Goal: Task Accomplishment & Management: Manage account settings

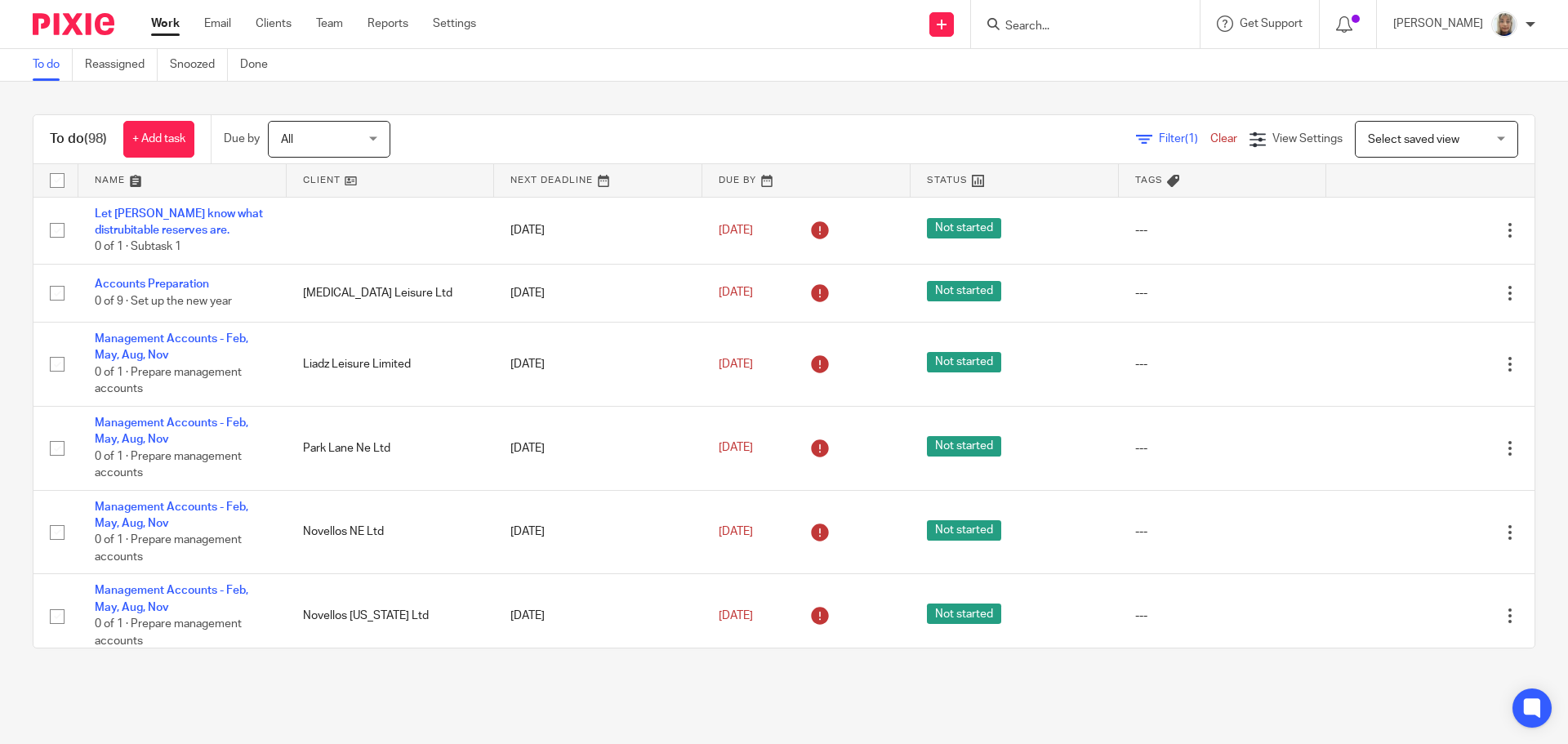
click at [1031, 34] on form at bounding box center [1091, 24] width 174 height 21
click at [1052, 23] on input "Search" at bounding box center [1077, 27] width 147 height 15
type input "cm ele"
click at [1080, 79] on link at bounding box center [1132, 71] width 263 height 38
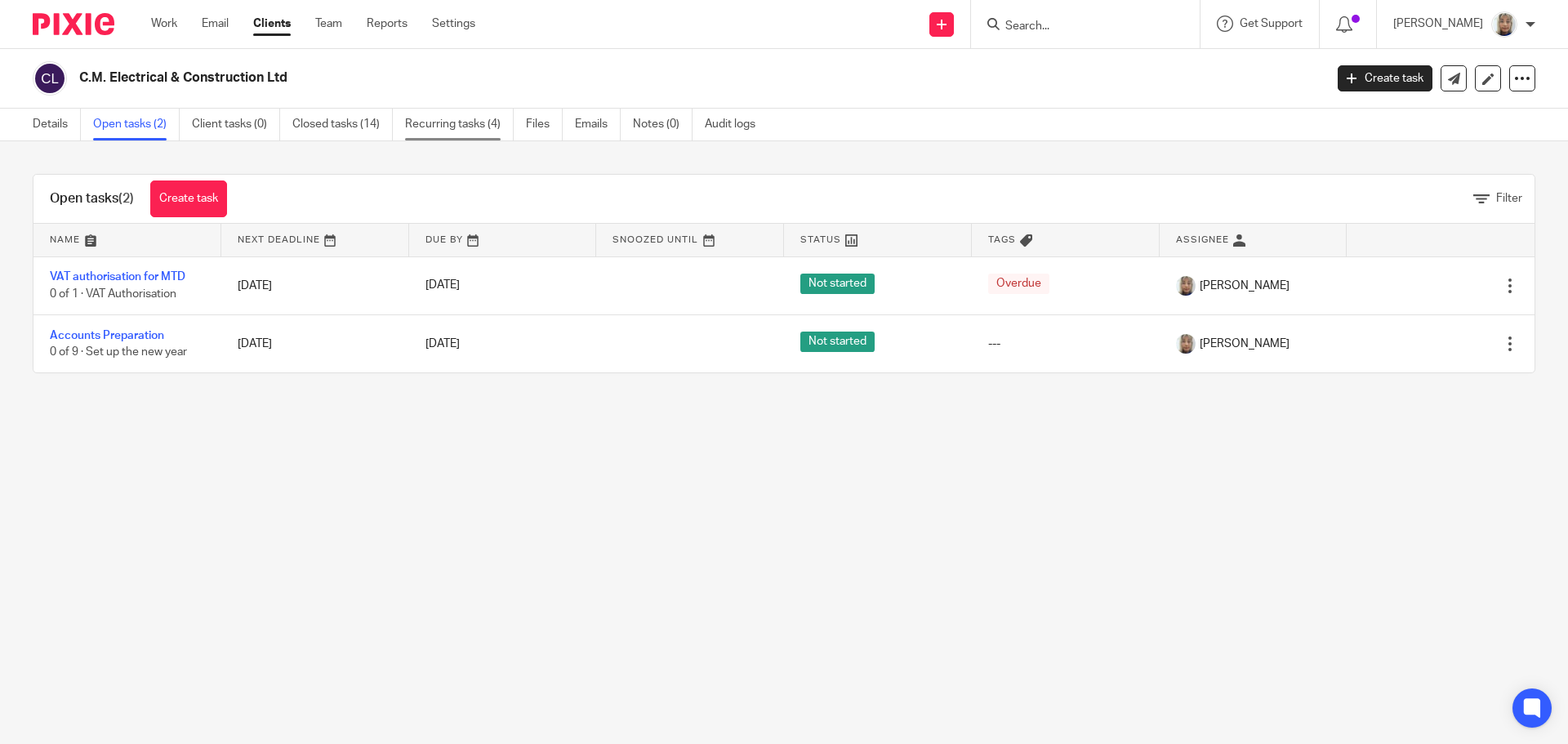
click at [418, 128] on link "Recurring tasks (4)" at bounding box center [459, 124] width 108 height 32
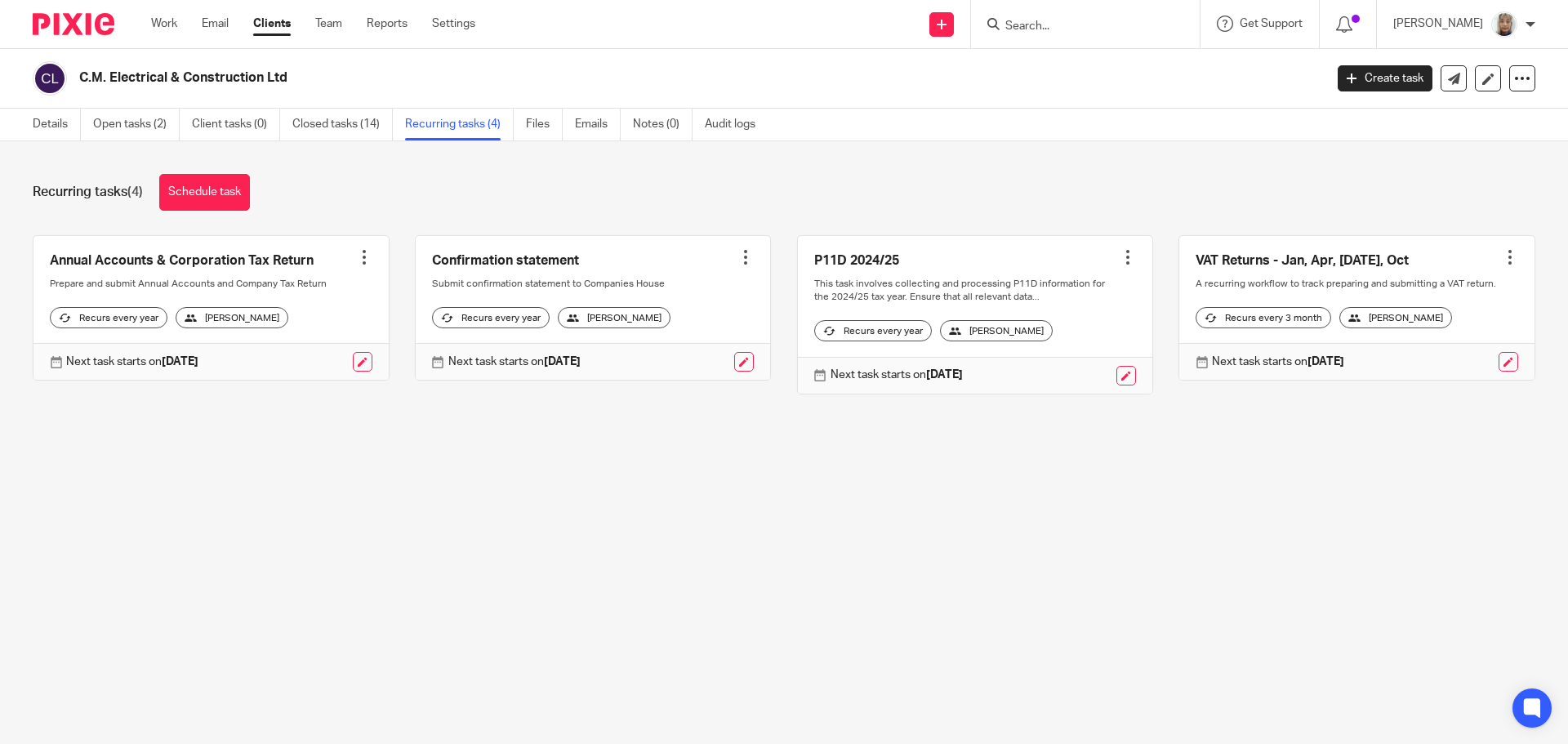
click at [1502, 250] on div at bounding box center [1511, 258] width 16 height 16
click at [1436, 367] on button "Cancel schedule" at bounding box center [1424, 362] width 130 height 21
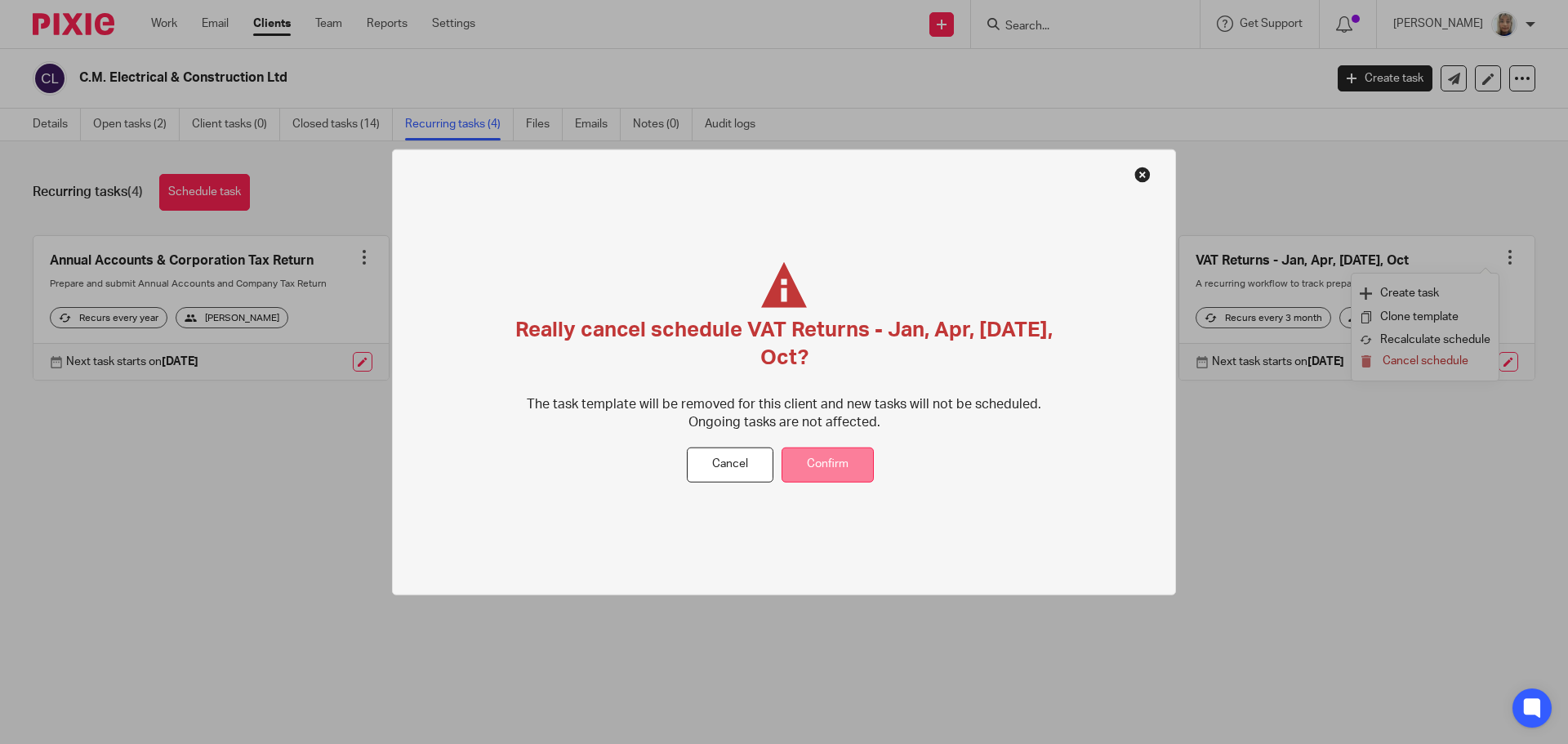
click at [855, 459] on button "Confirm" at bounding box center [827, 465] width 93 height 35
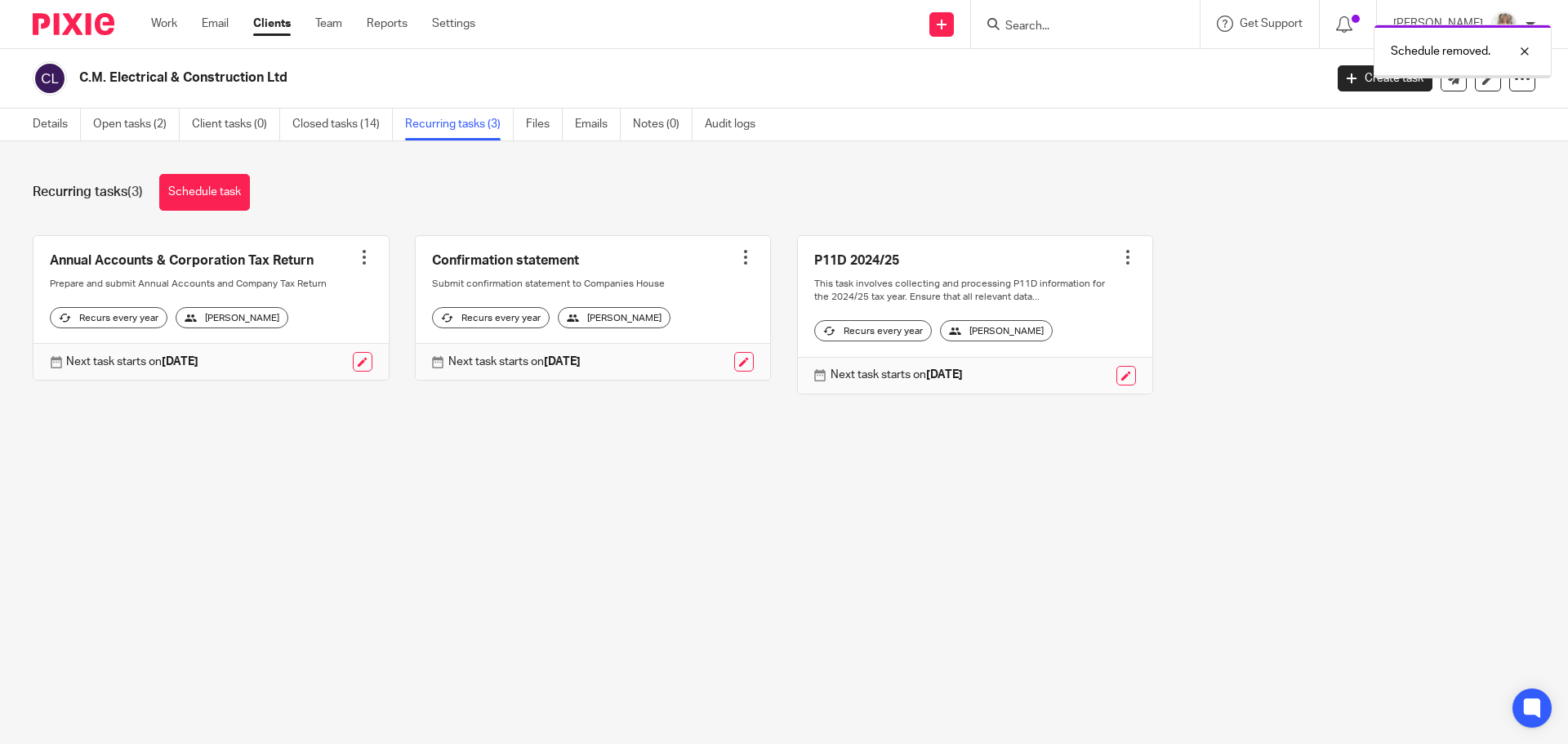
click at [218, 188] on link "Schedule task" at bounding box center [204, 192] width 91 height 37
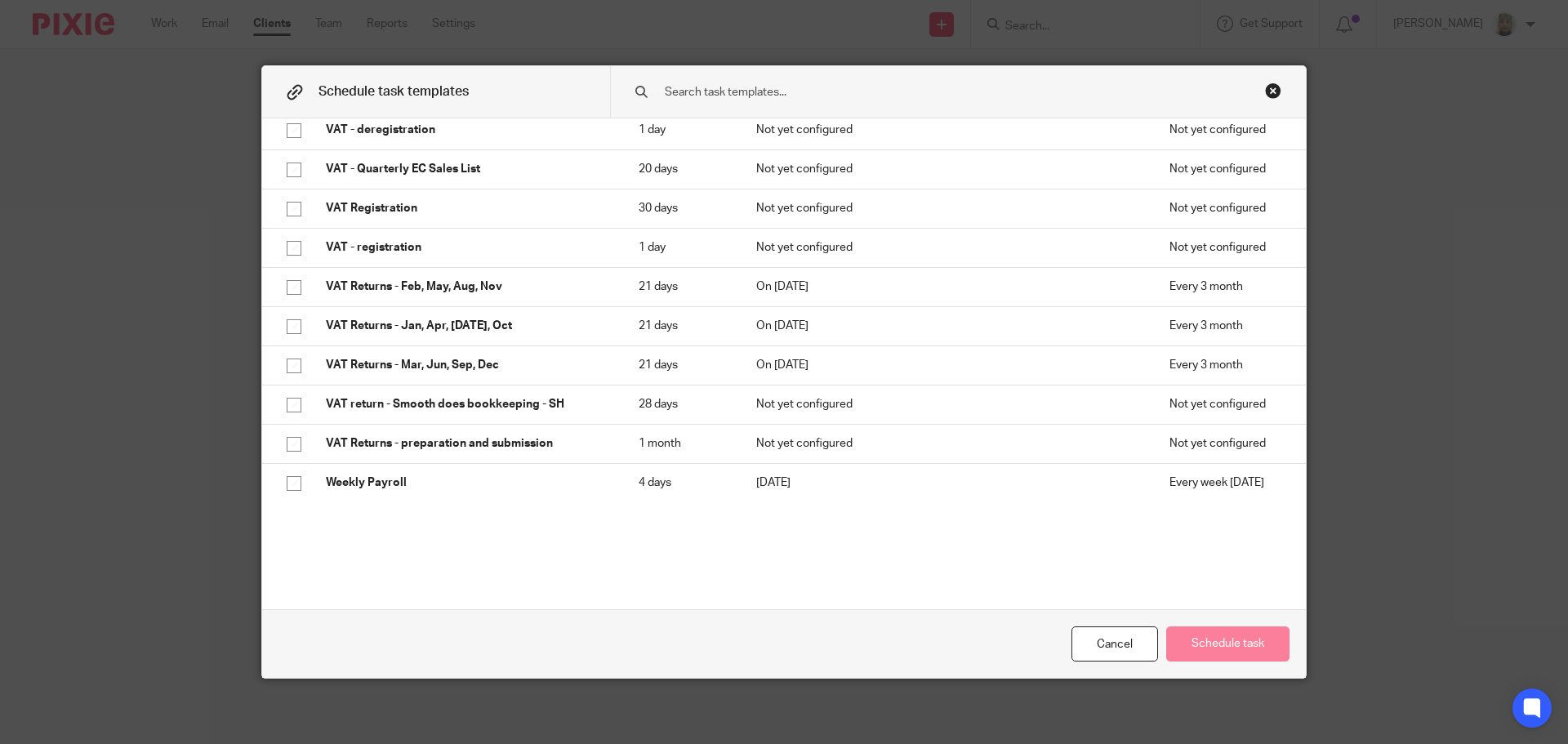
scroll to position [2916, 0]
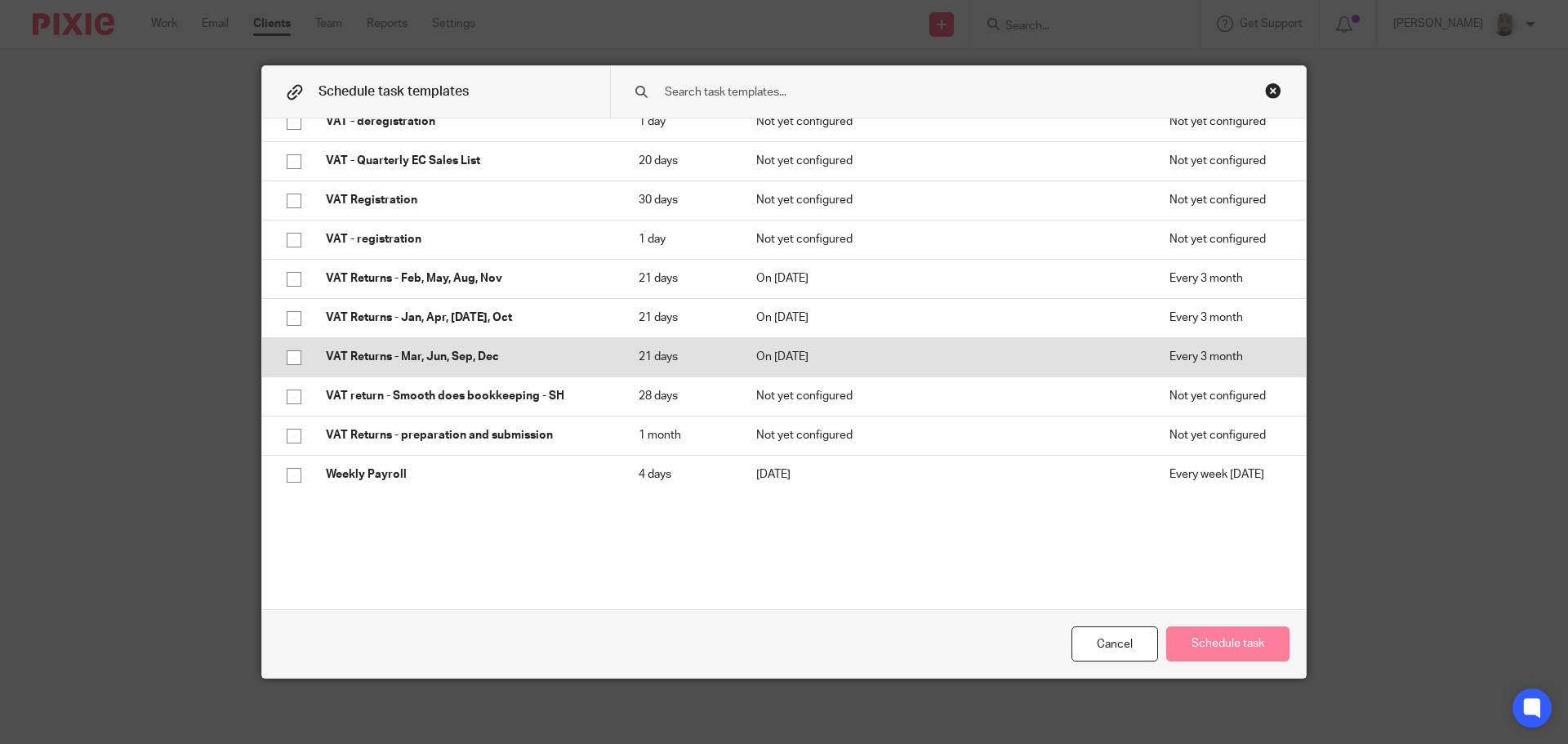
click at [288, 360] on input "checkbox" at bounding box center [294, 358] width 31 height 31
checkbox input "true"
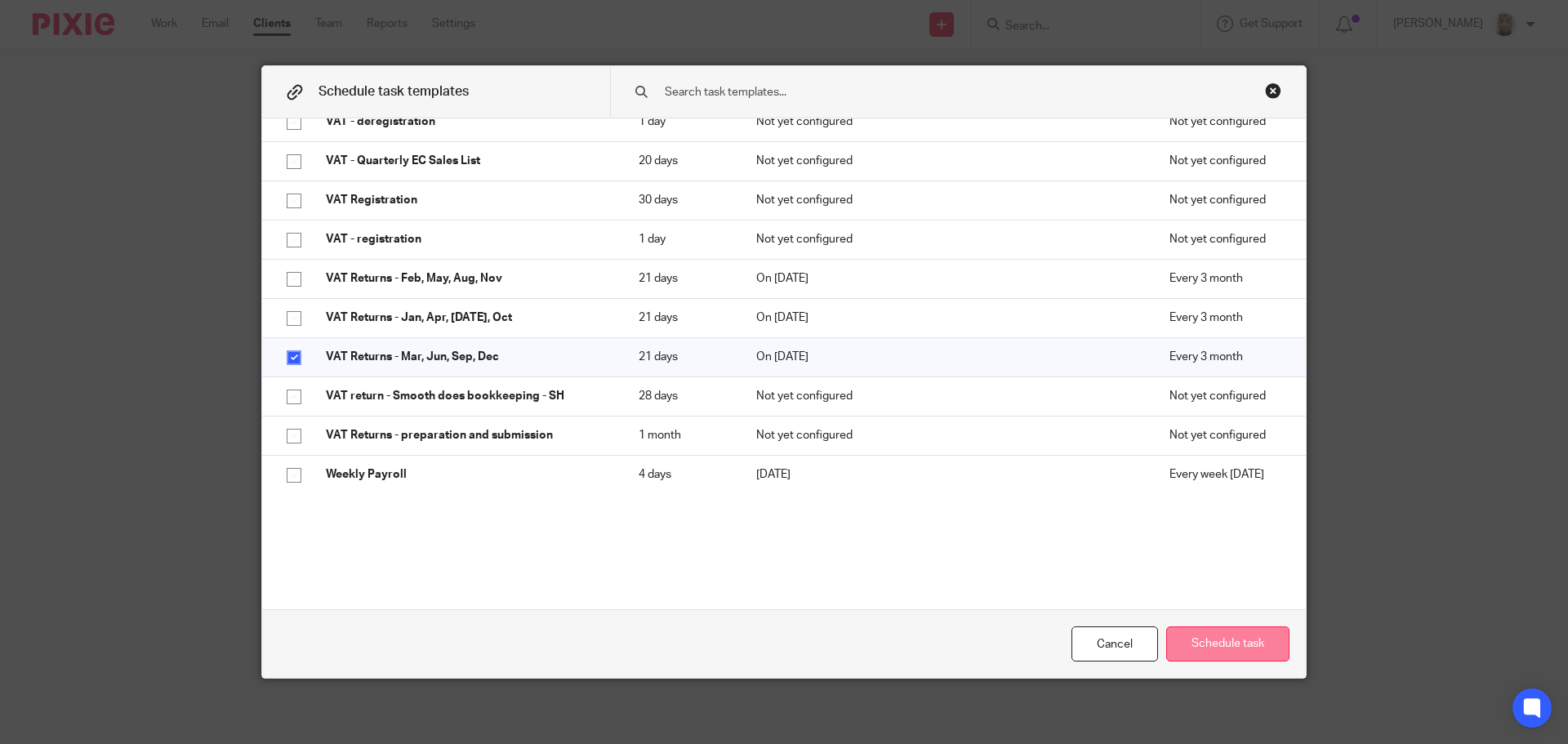
click at [1206, 640] on button "Schedule task" at bounding box center [1228, 644] width 123 height 35
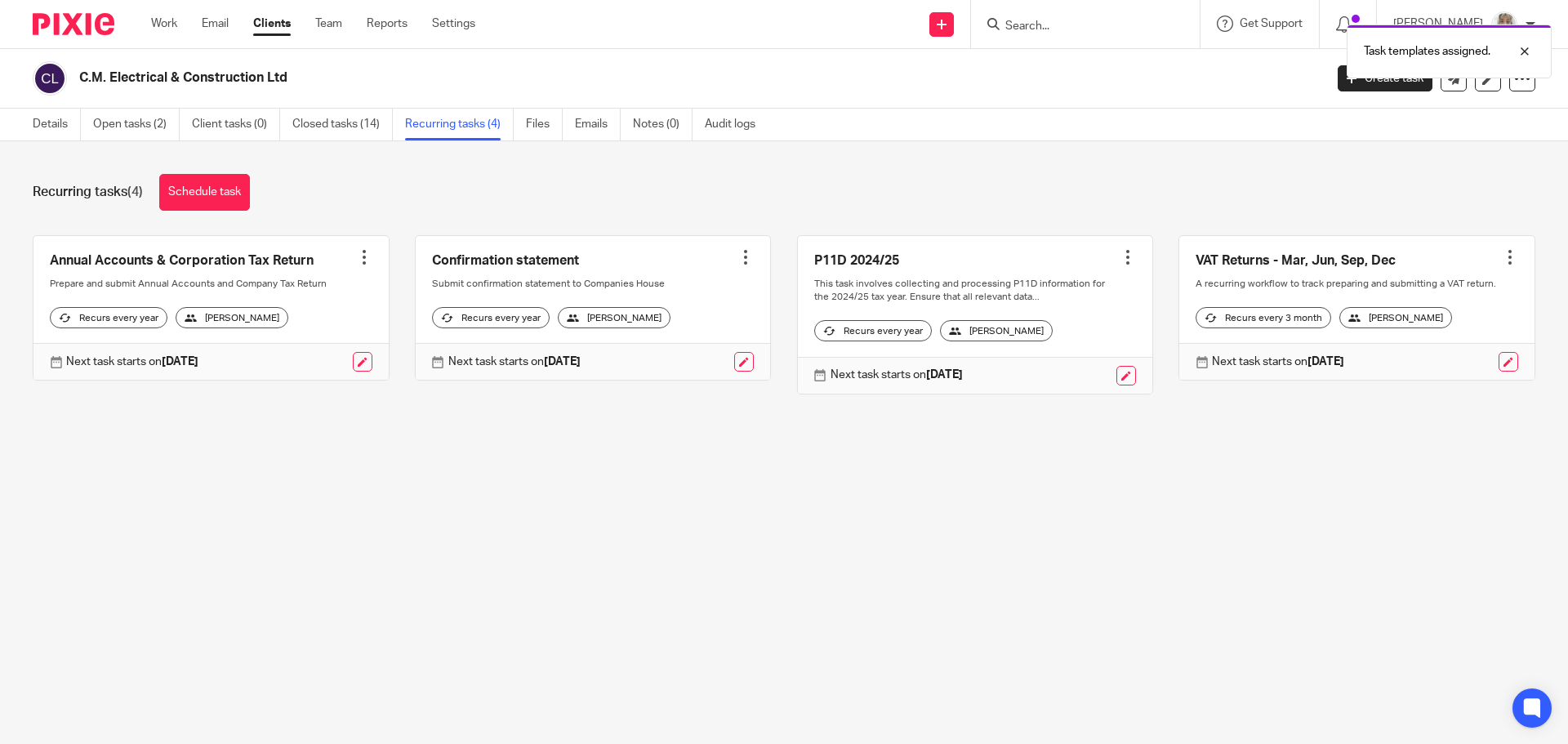
click at [953, 28] on div "Task templates assigned." at bounding box center [1168, 48] width 768 height 62
click at [957, 21] on div "Task templates assigned." at bounding box center [1168, 48] width 768 height 62
click at [946, 20] on icon at bounding box center [941, 25] width 10 height 10
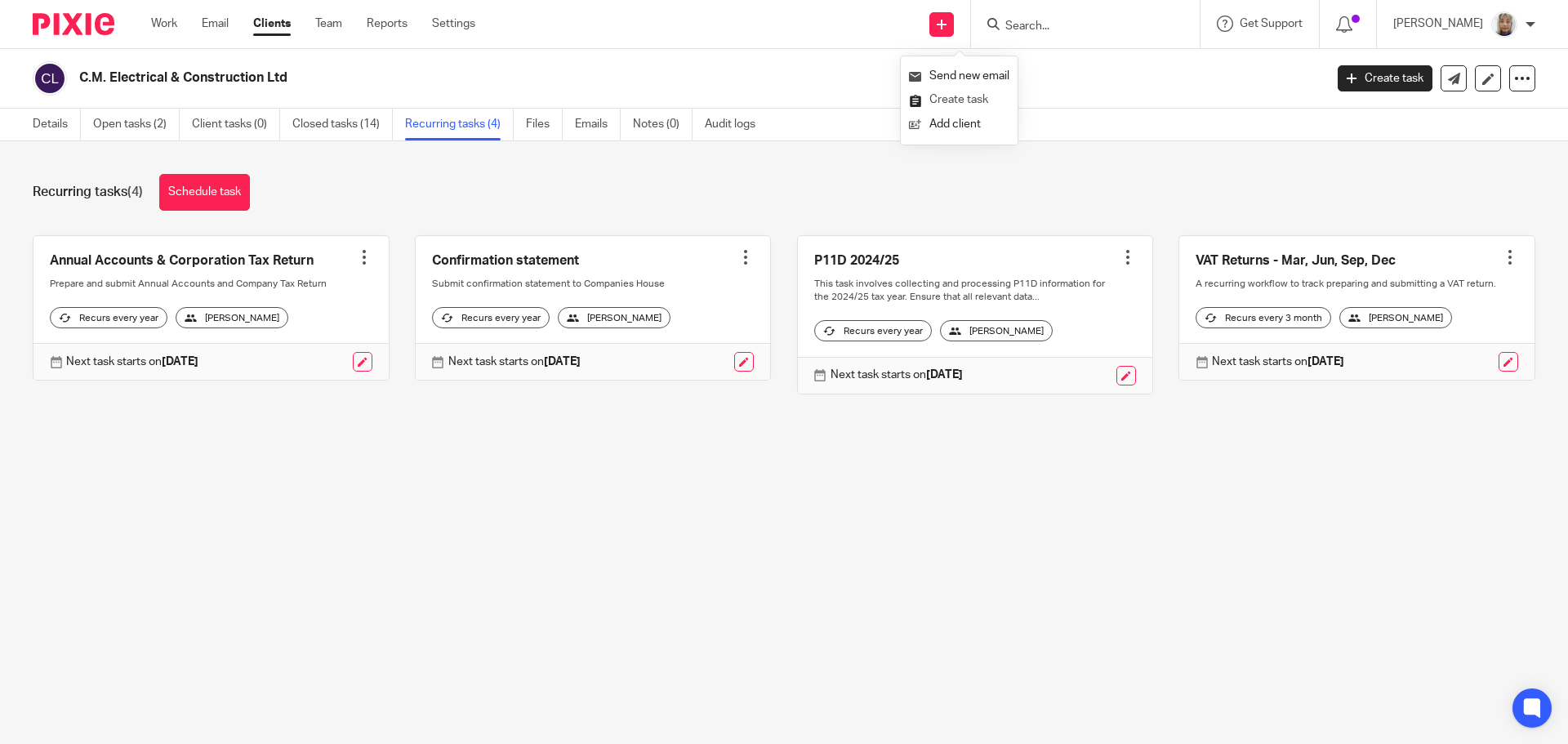
click at [960, 98] on link "Create task" at bounding box center [959, 100] width 101 height 24
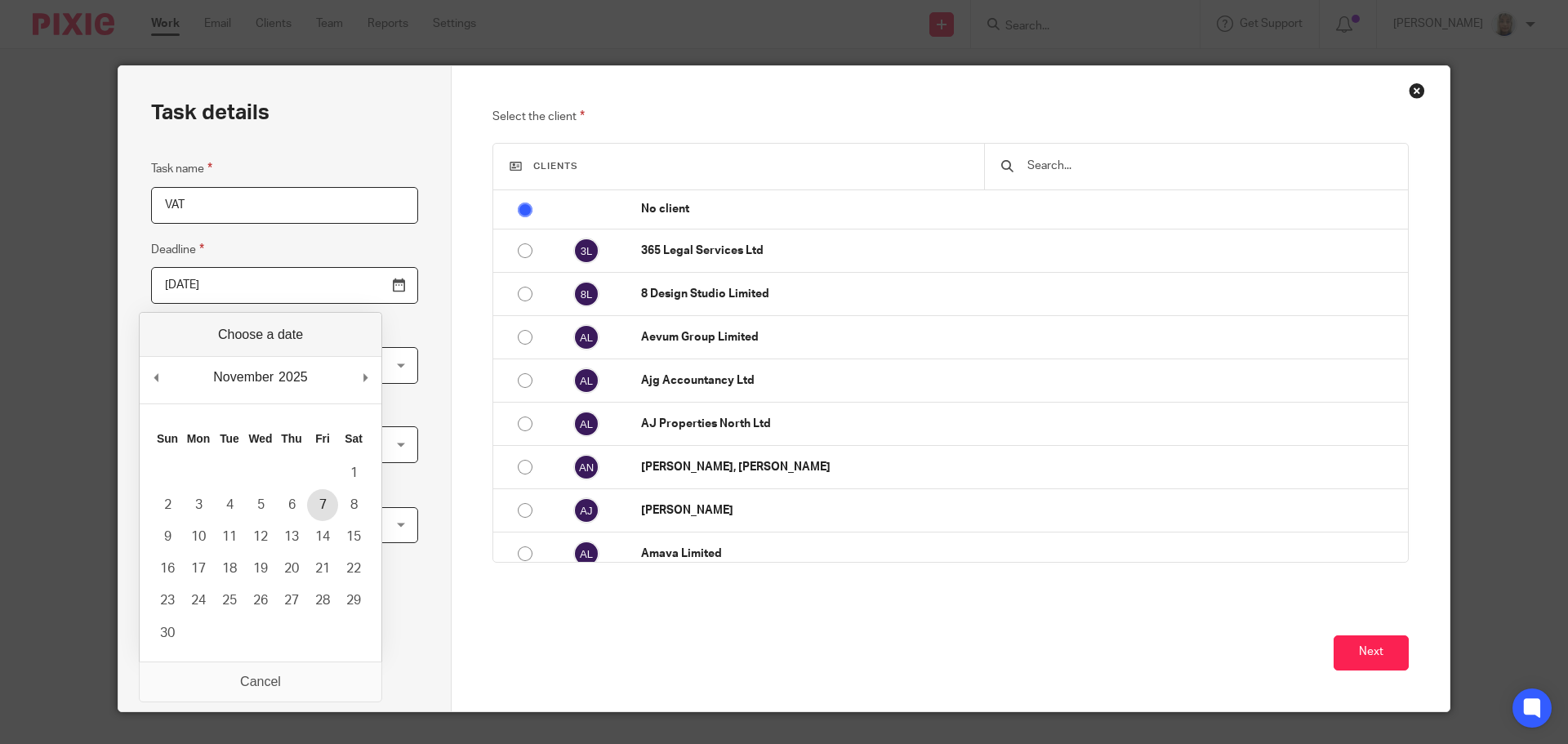
type input "2025-11-07"
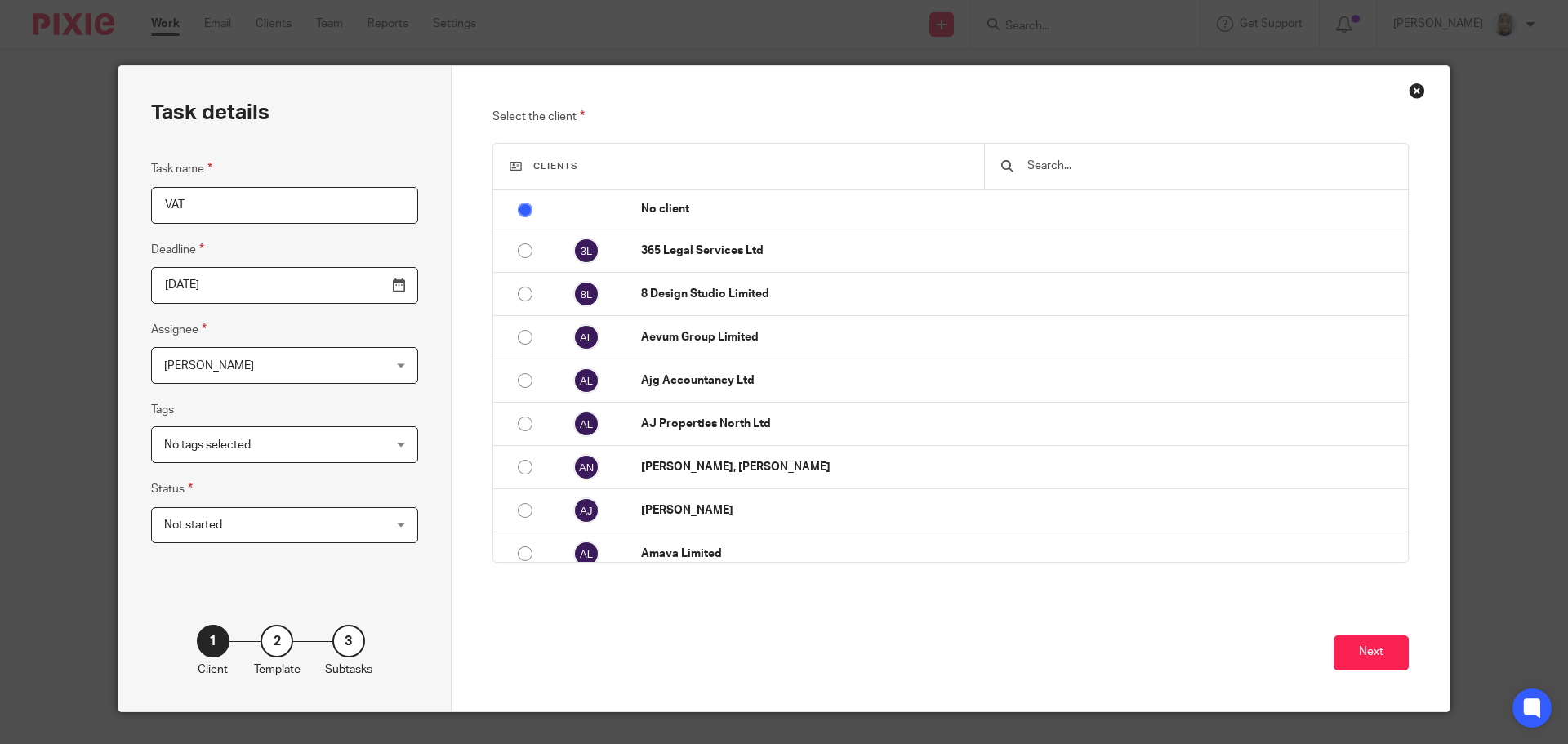
click at [1037, 165] on input "text" at bounding box center [1209, 166] width 366 height 18
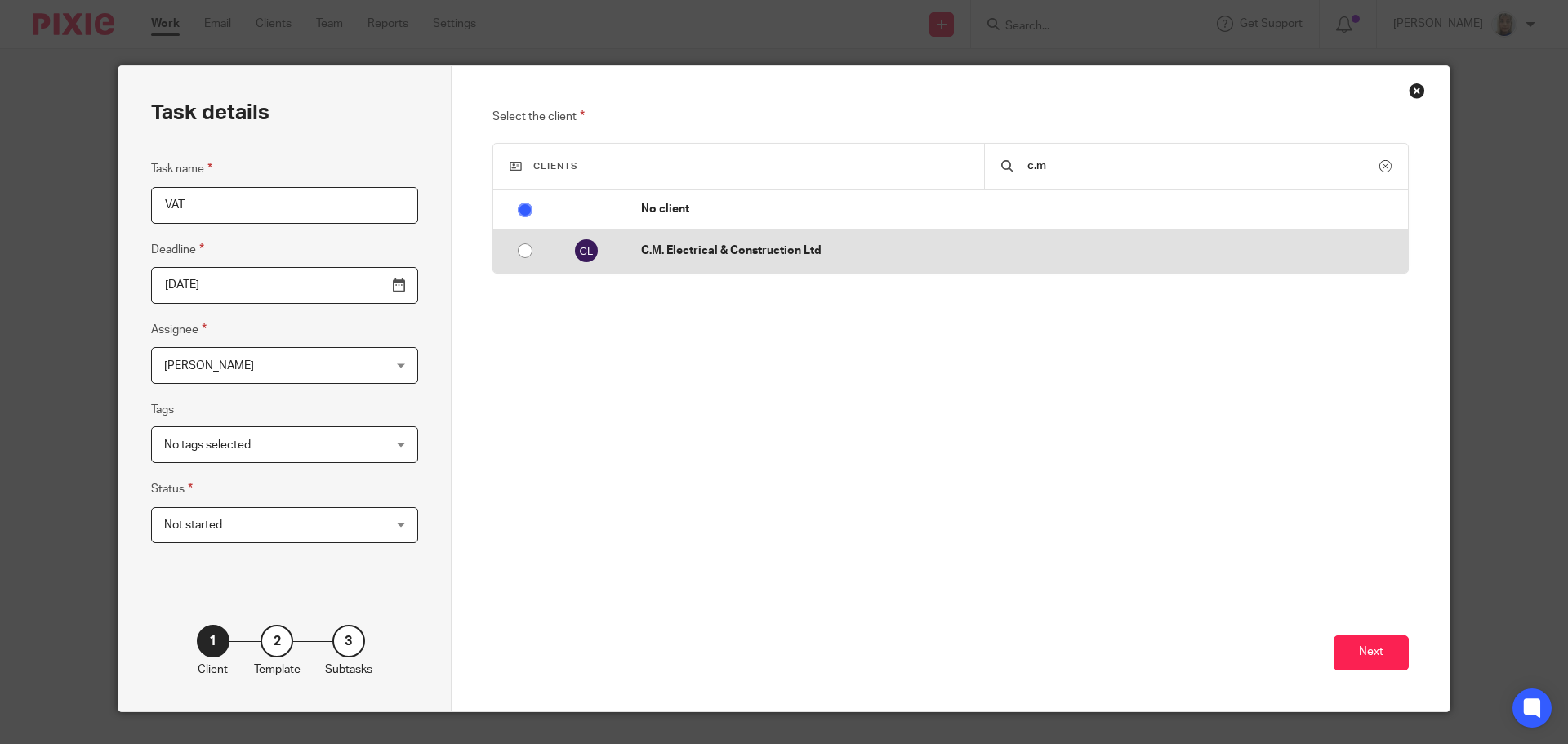
type input "c.m"
click at [910, 236] on td "C.M. Electrical & Construction Ltd" at bounding box center [1016, 251] width 783 height 43
radio input "false"
radio input "true"
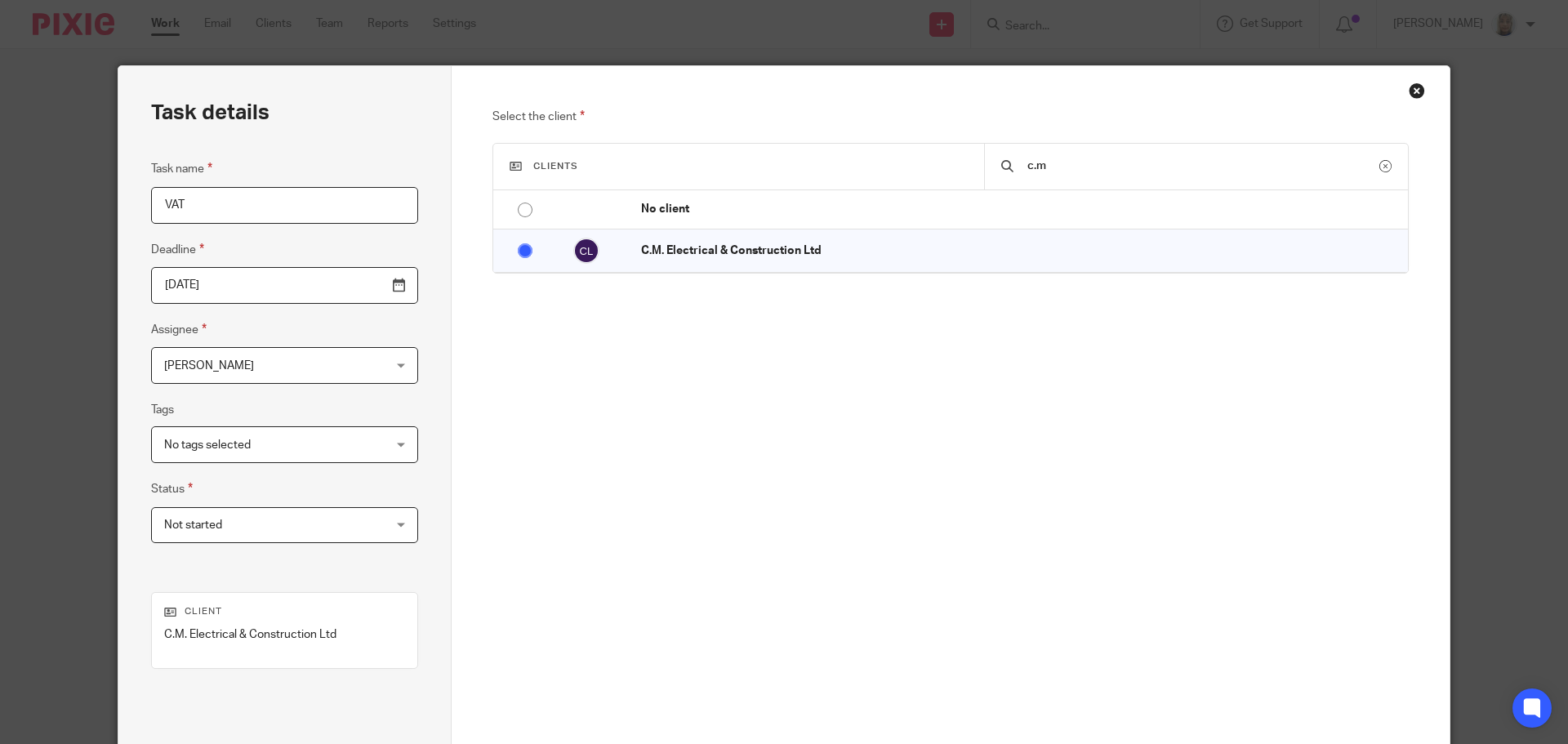
scroll to position [167, 0]
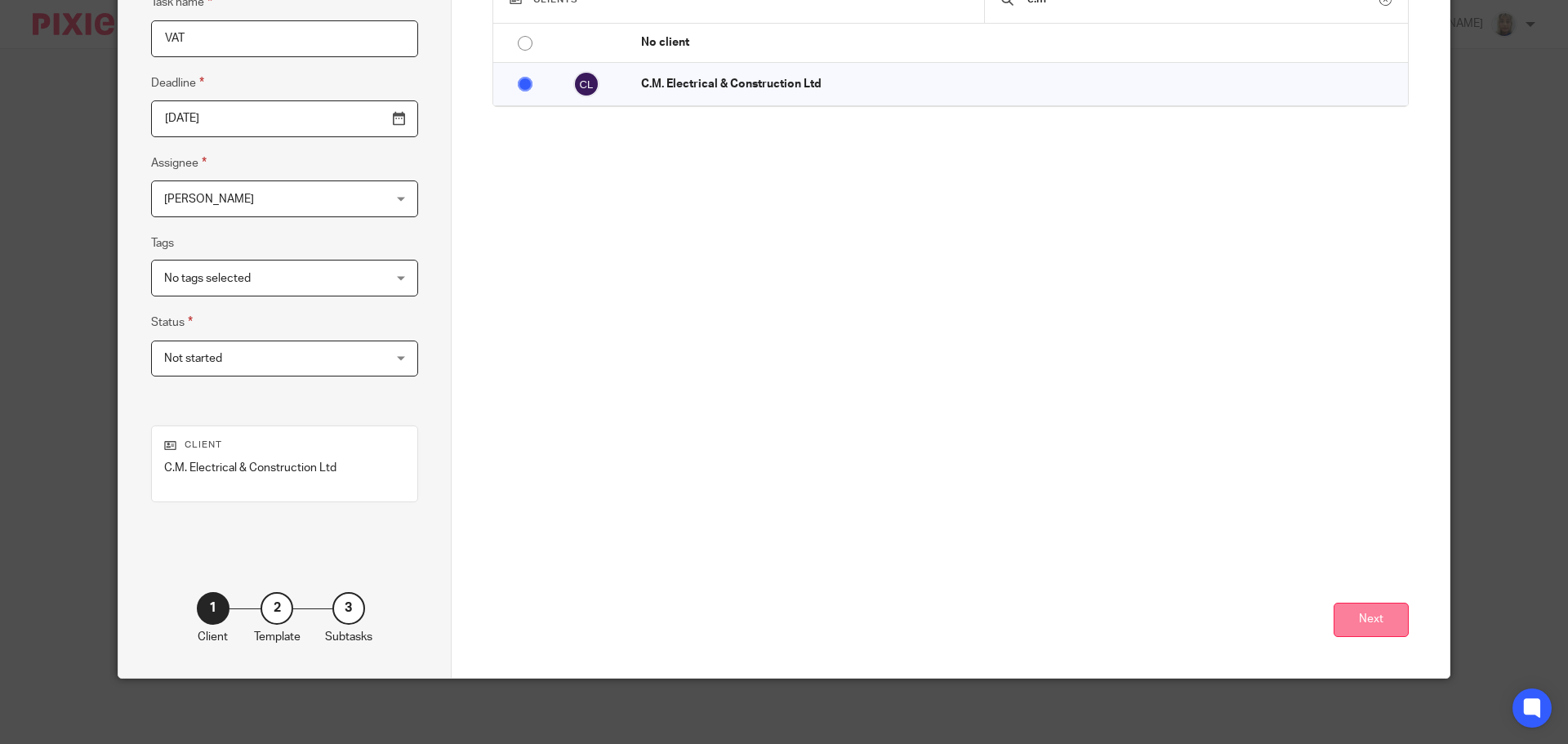
click at [1360, 615] on button "Next" at bounding box center [1371, 620] width 75 height 35
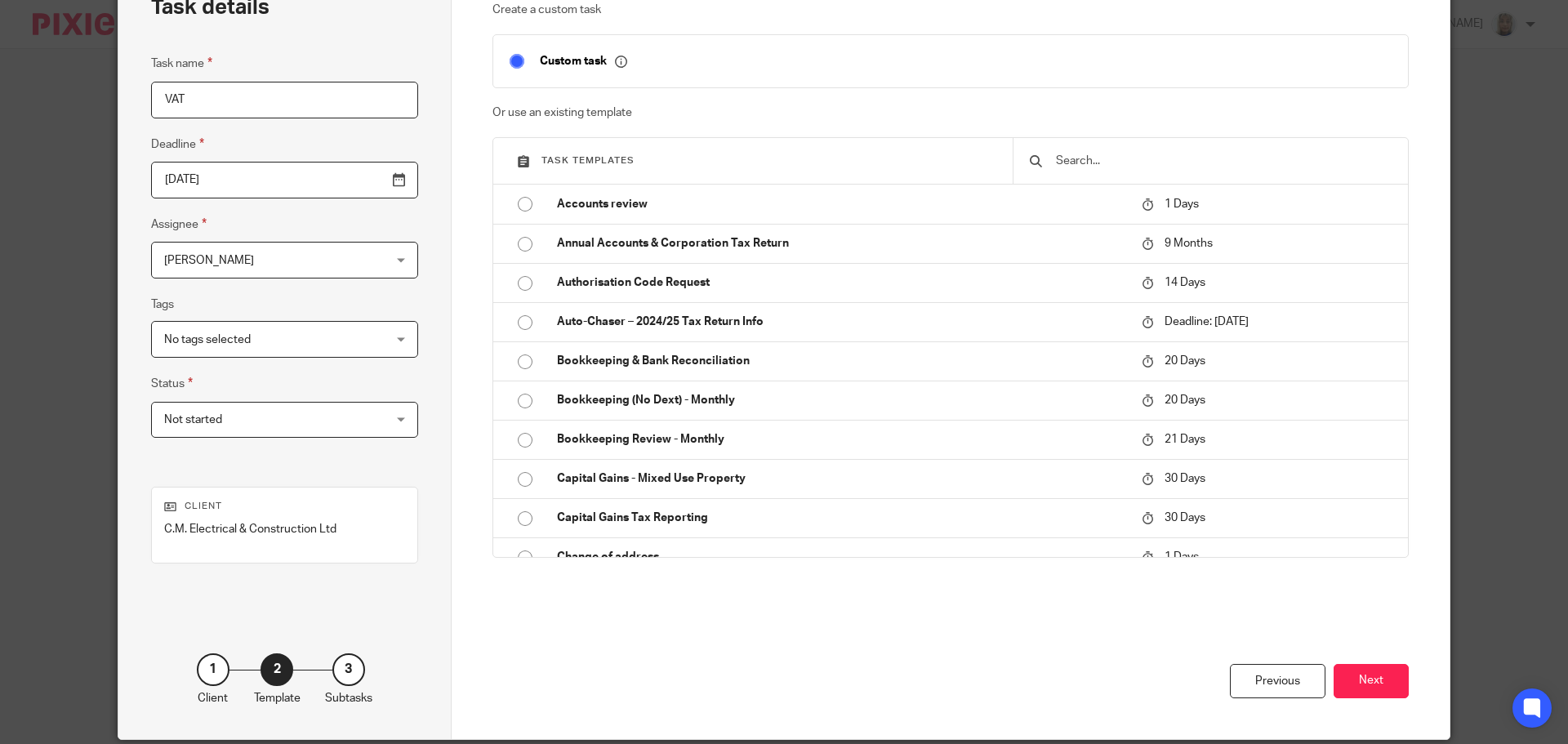
scroll to position [116, 0]
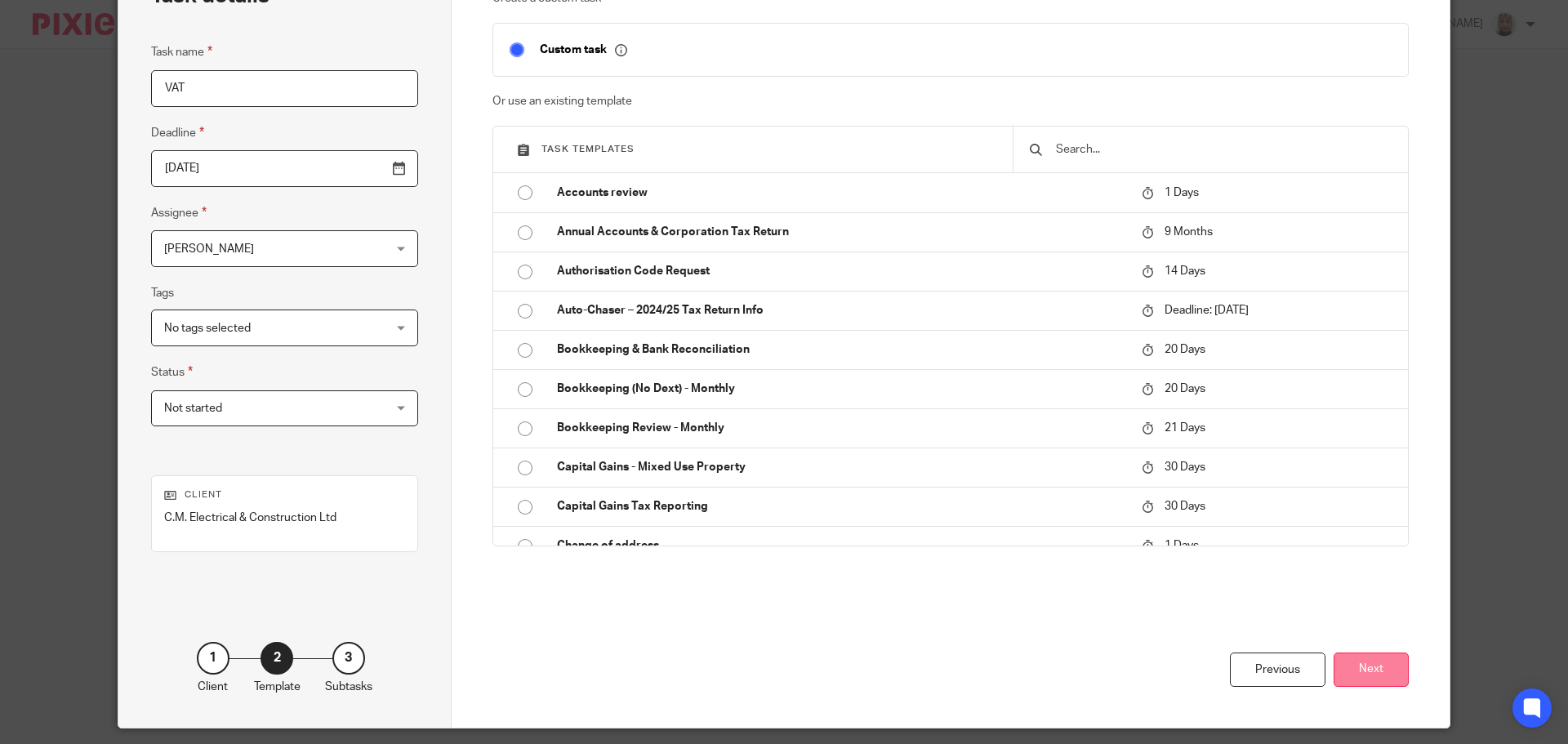
click at [1374, 677] on button "Next" at bounding box center [1371, 670] width 75 height 35
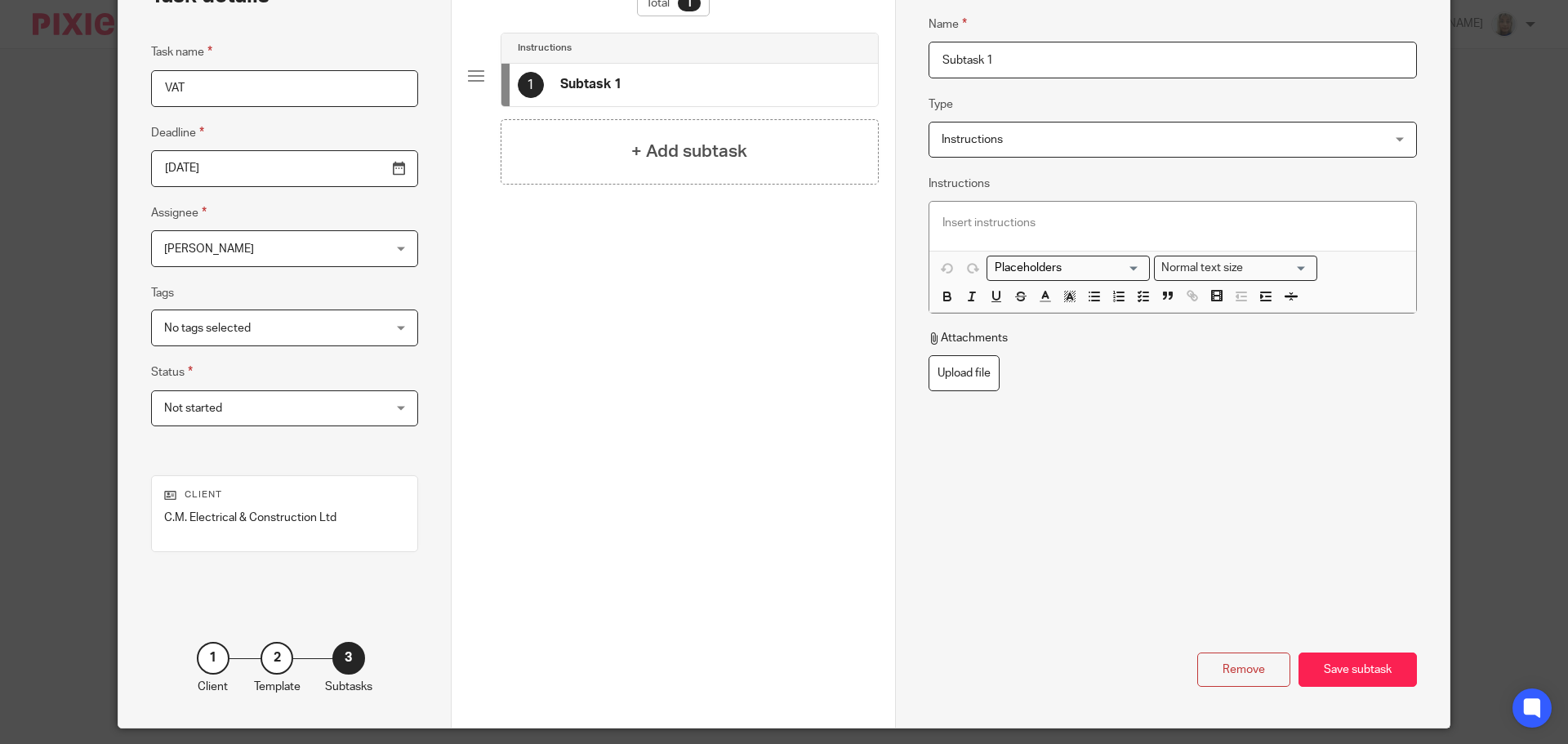
click at [272, 657] on div "2" at bounding box center [277, 659] width 33 height 33
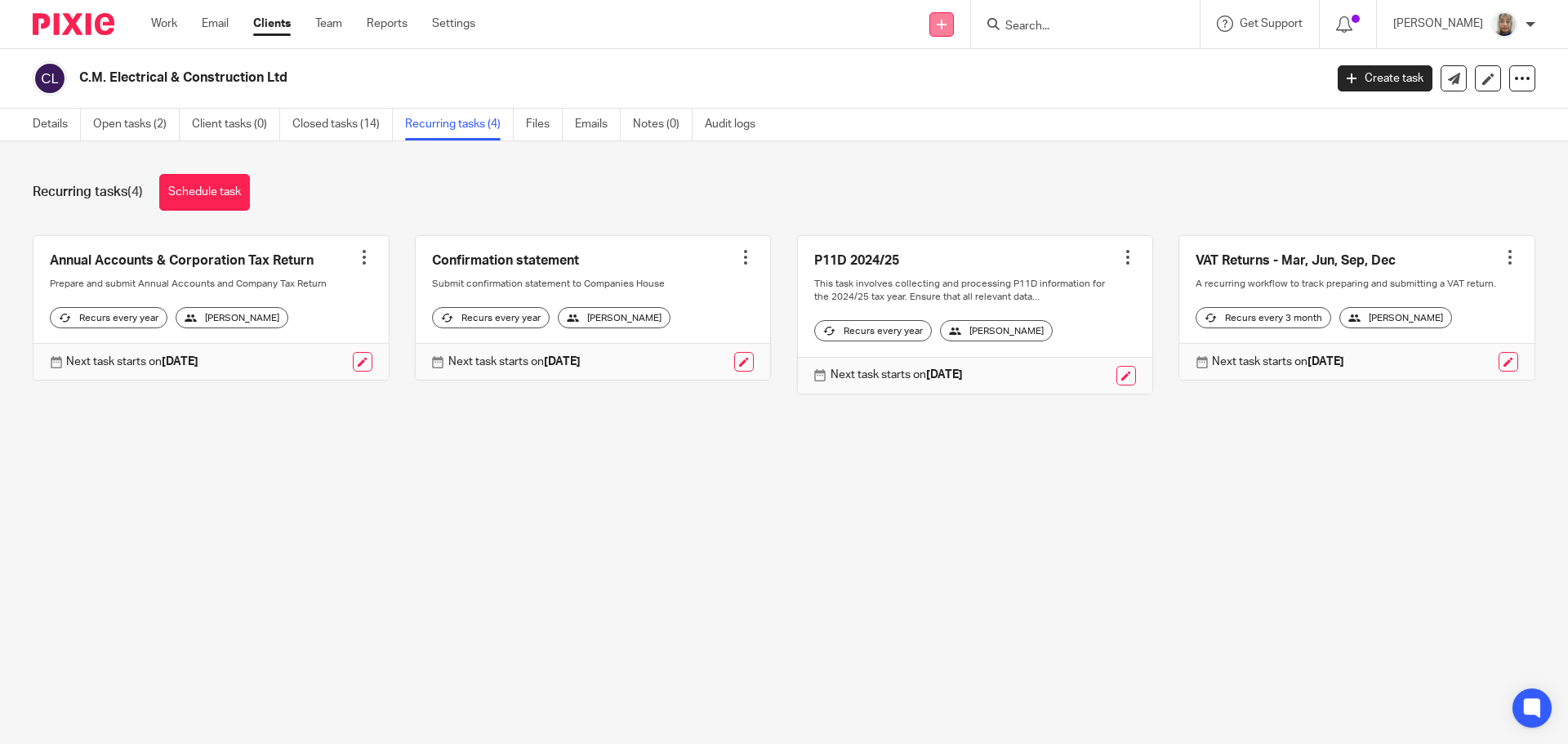
click at [954, 34] on link at bounding box center [941, 25] width 25 height 25
click at [959, 101] on link "Create task" at bounding box center [959, 100] width 101 height 24
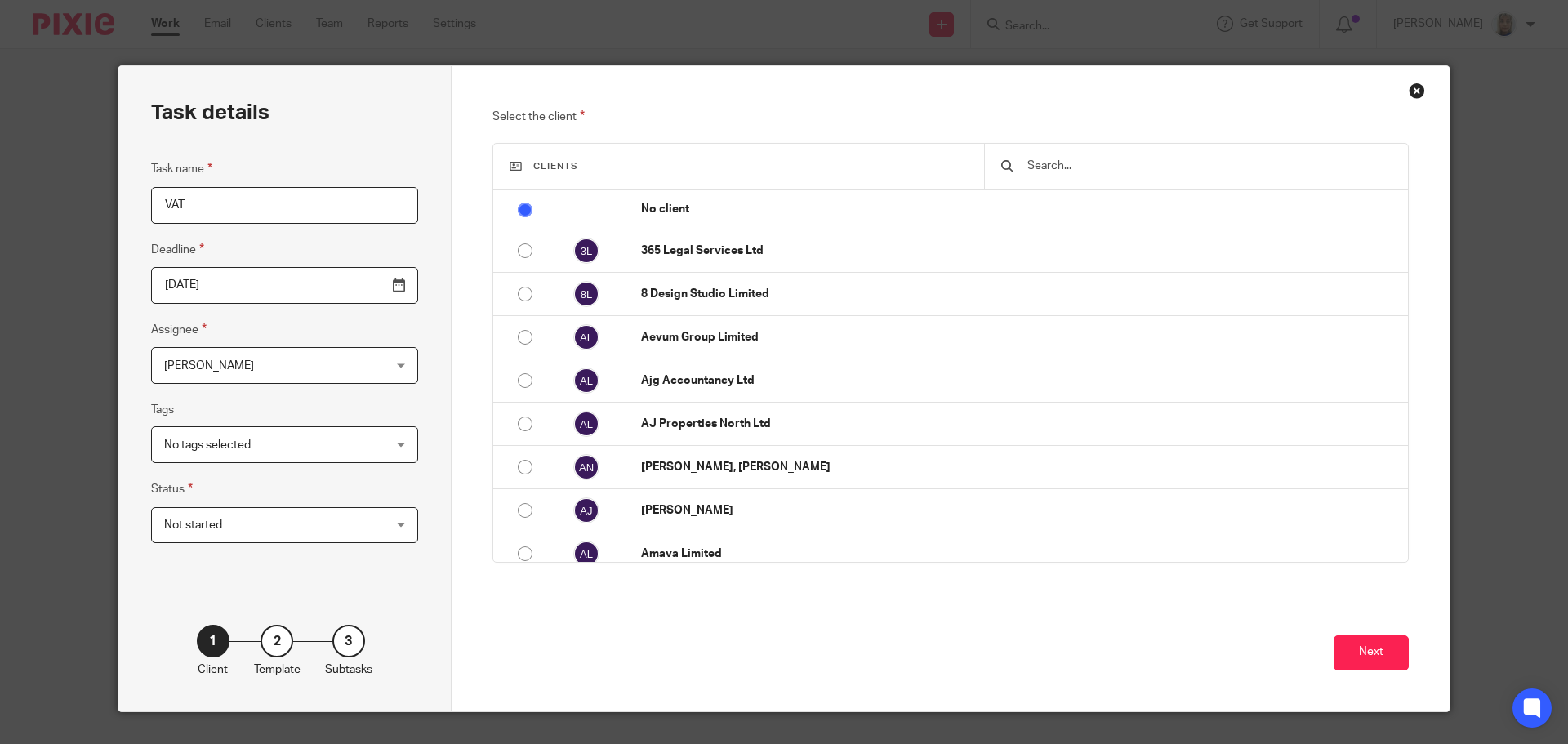
type input "VAT"
click at [1031, 166] on input "text" at bounding box center [1209, 166] width 366 height 18
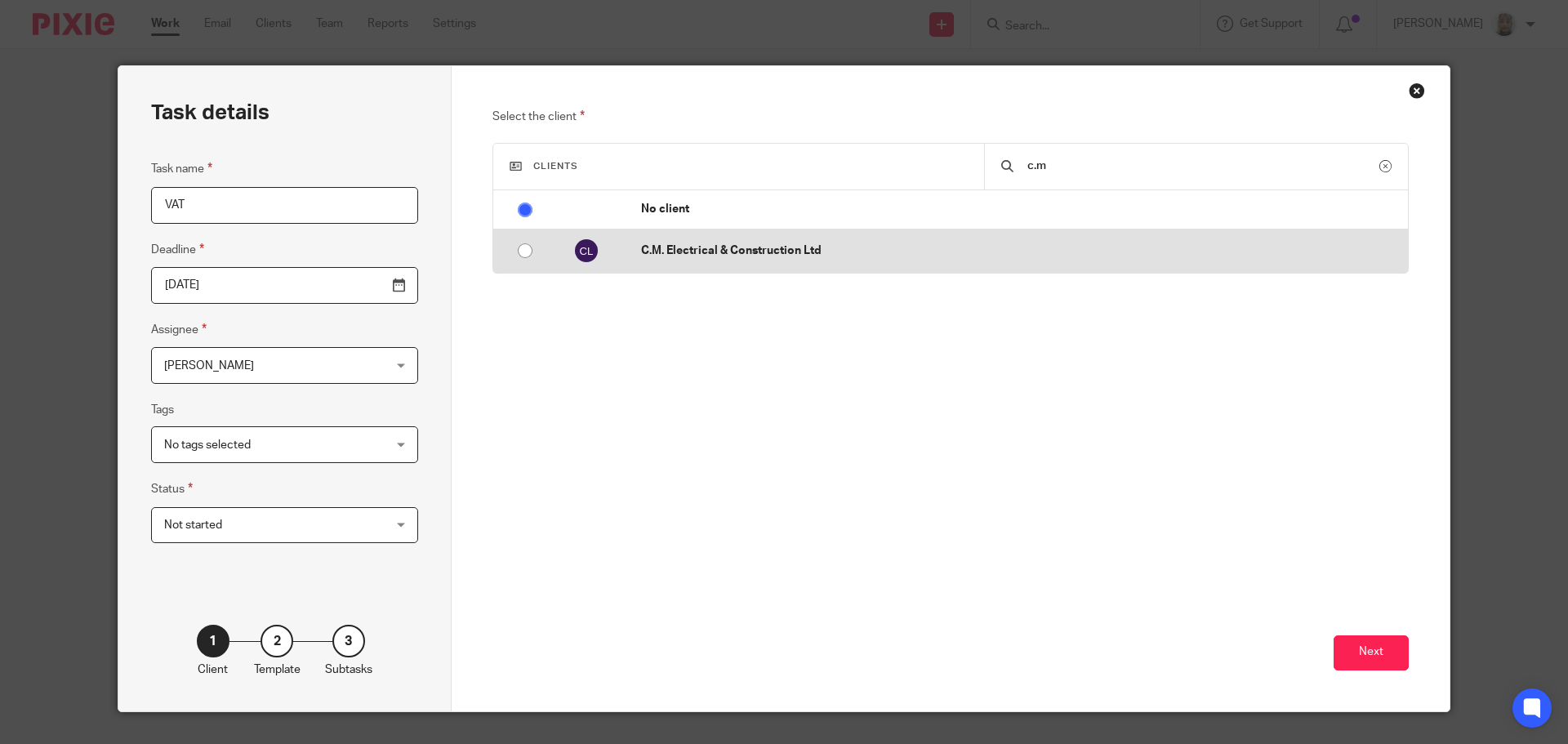
type input "c.m"
click at [891, 251] on p "C.M. Electrical & Construction Ltd" at bounding box center [1020, 251] width 759 height 16
radio input "false"
radio input "true"
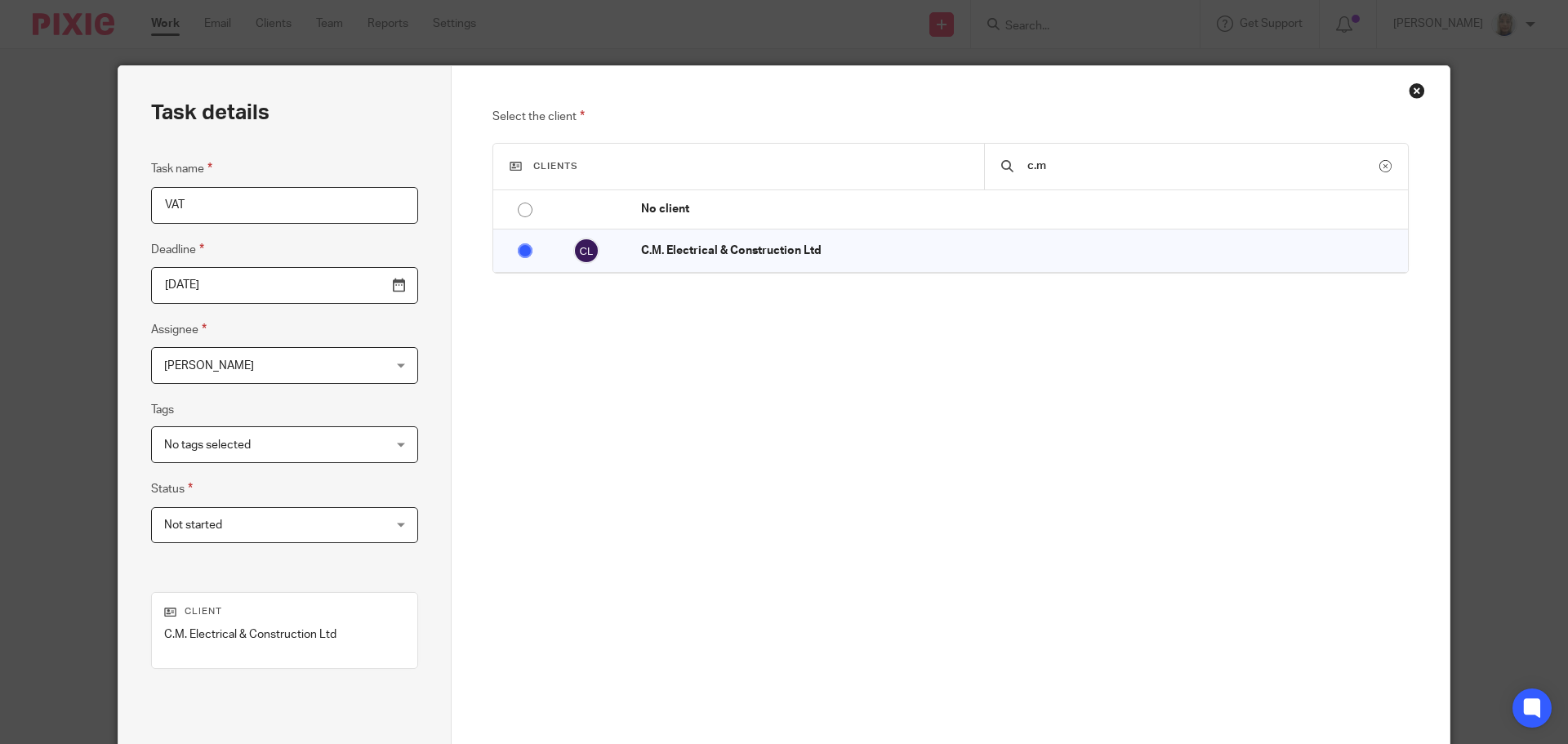
scroll to position [150, 0]
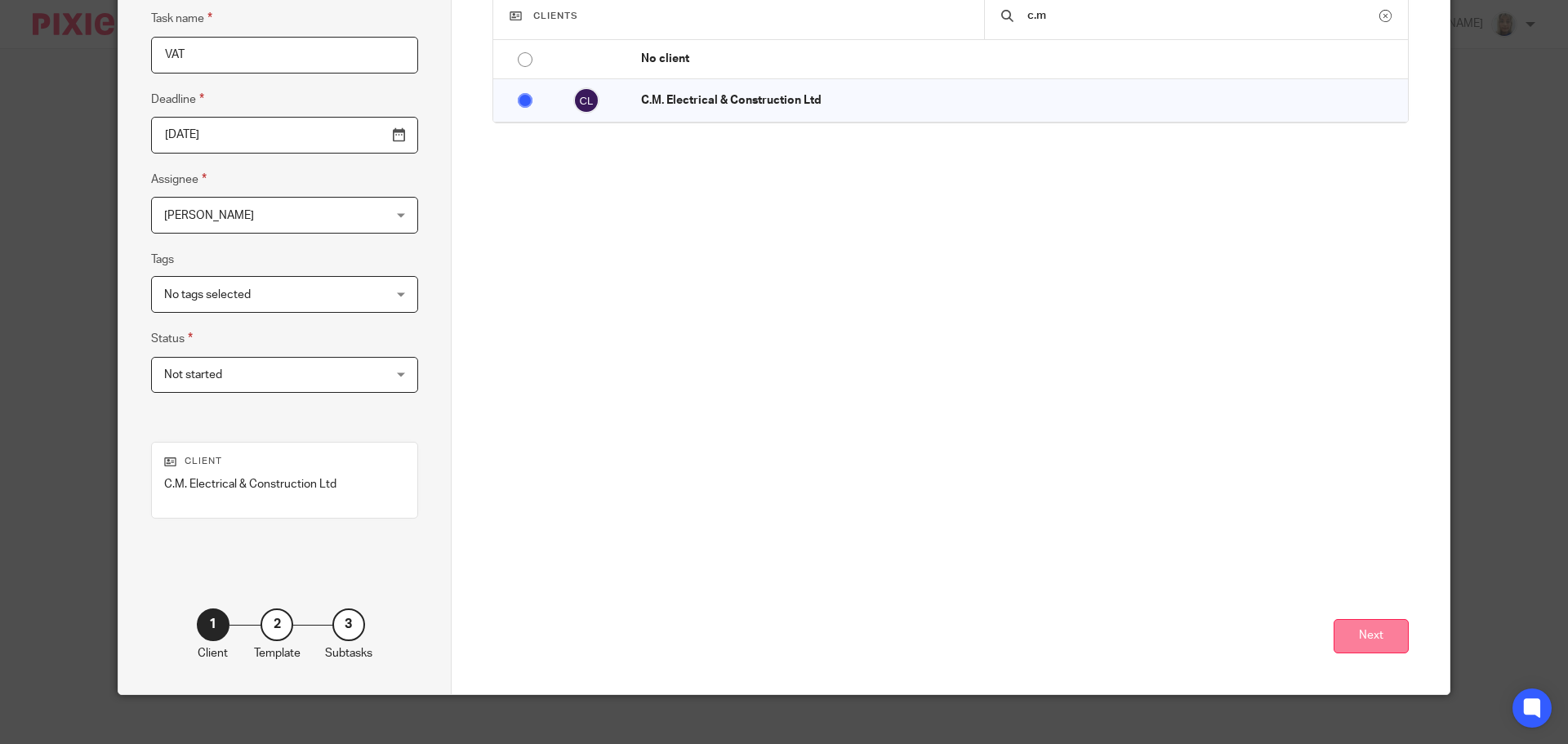
click at [1387, 638] on button "Next" at bounding box center [1371, 637] width 75 height 35
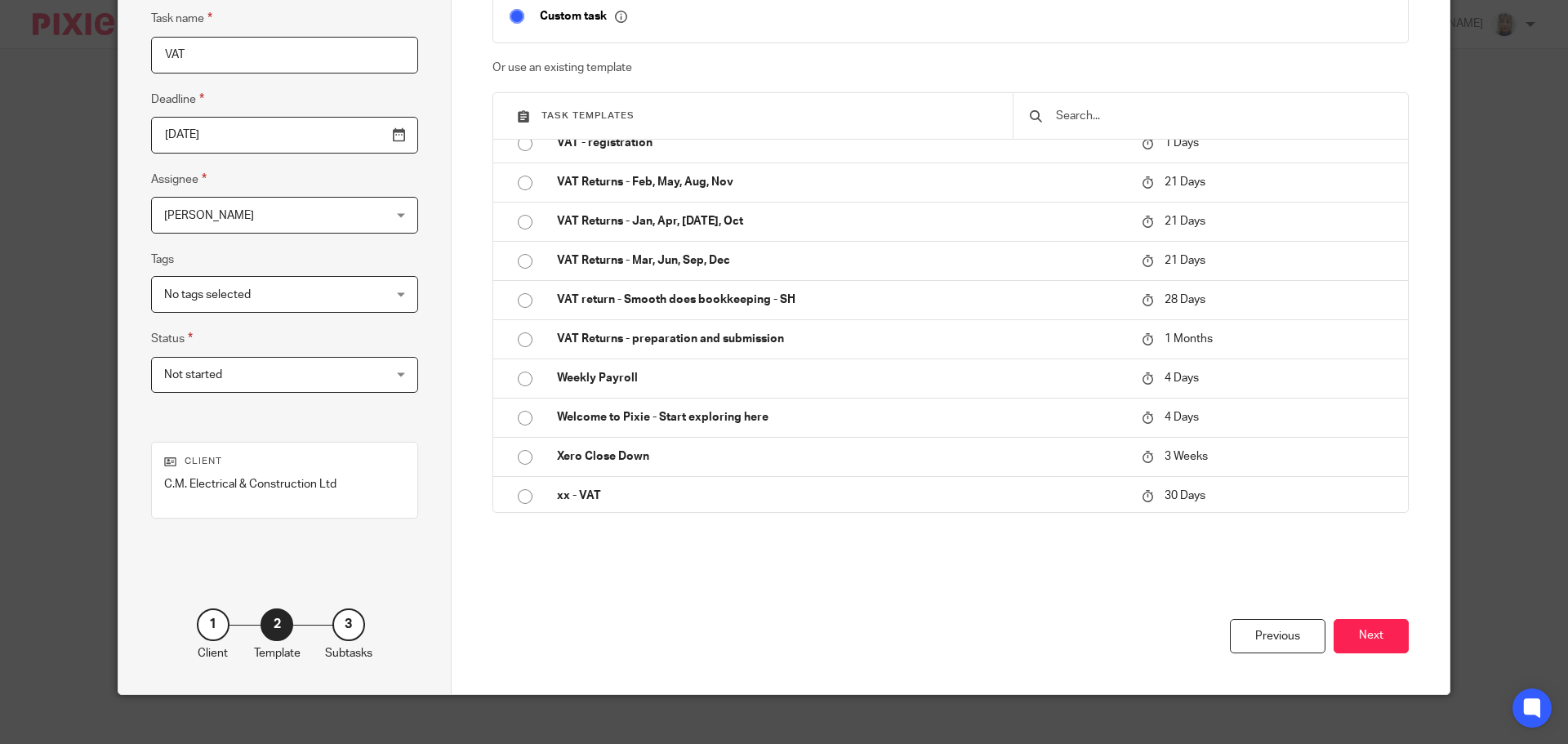
scroll to position [2979, 0]
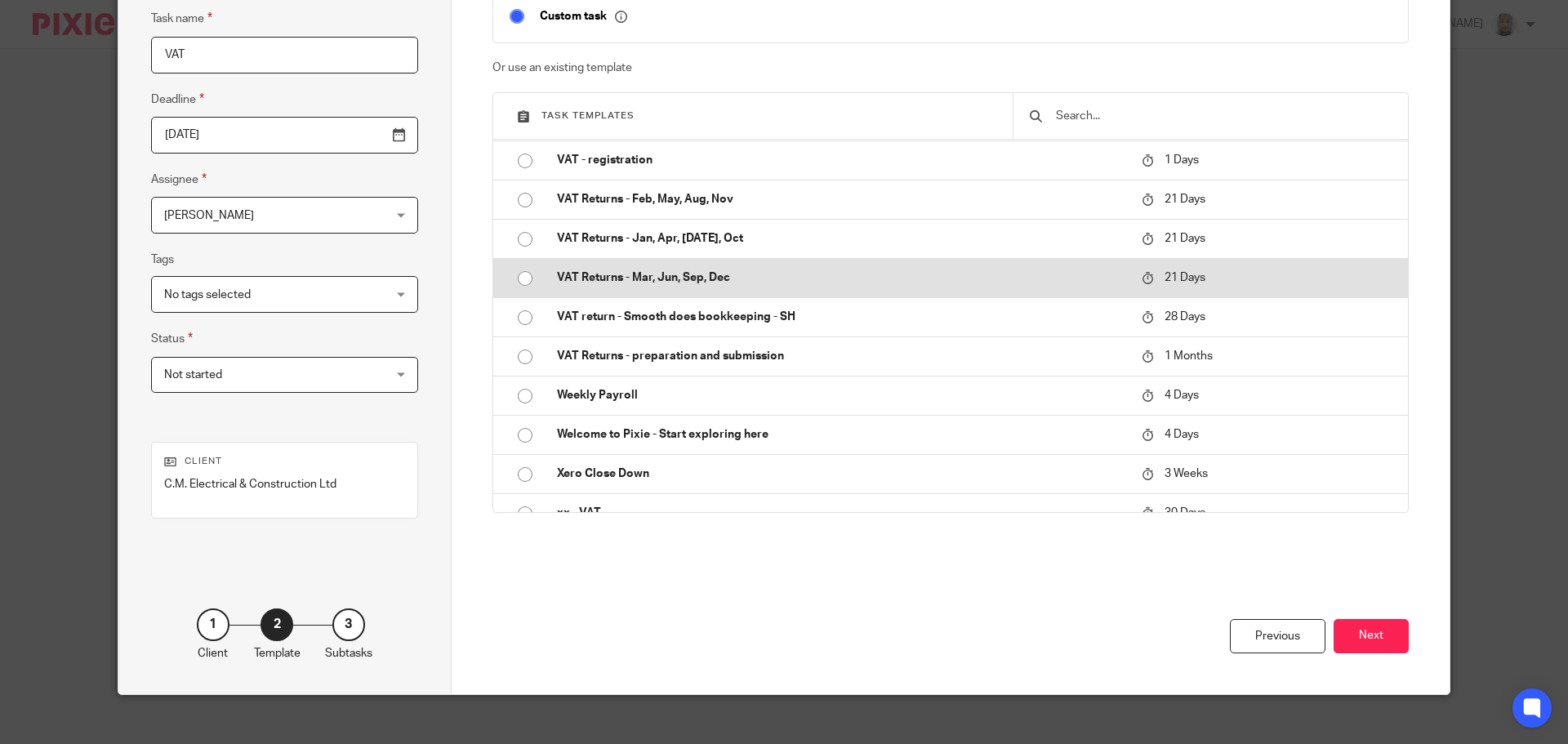
click at [736, 277] on p "VAT Returns - Mar, Jun, Sep, Dec" at bounding box center [841, 278] width 568 height 16
type input "[DATE]"
checkbox input "false"
radio input "true"
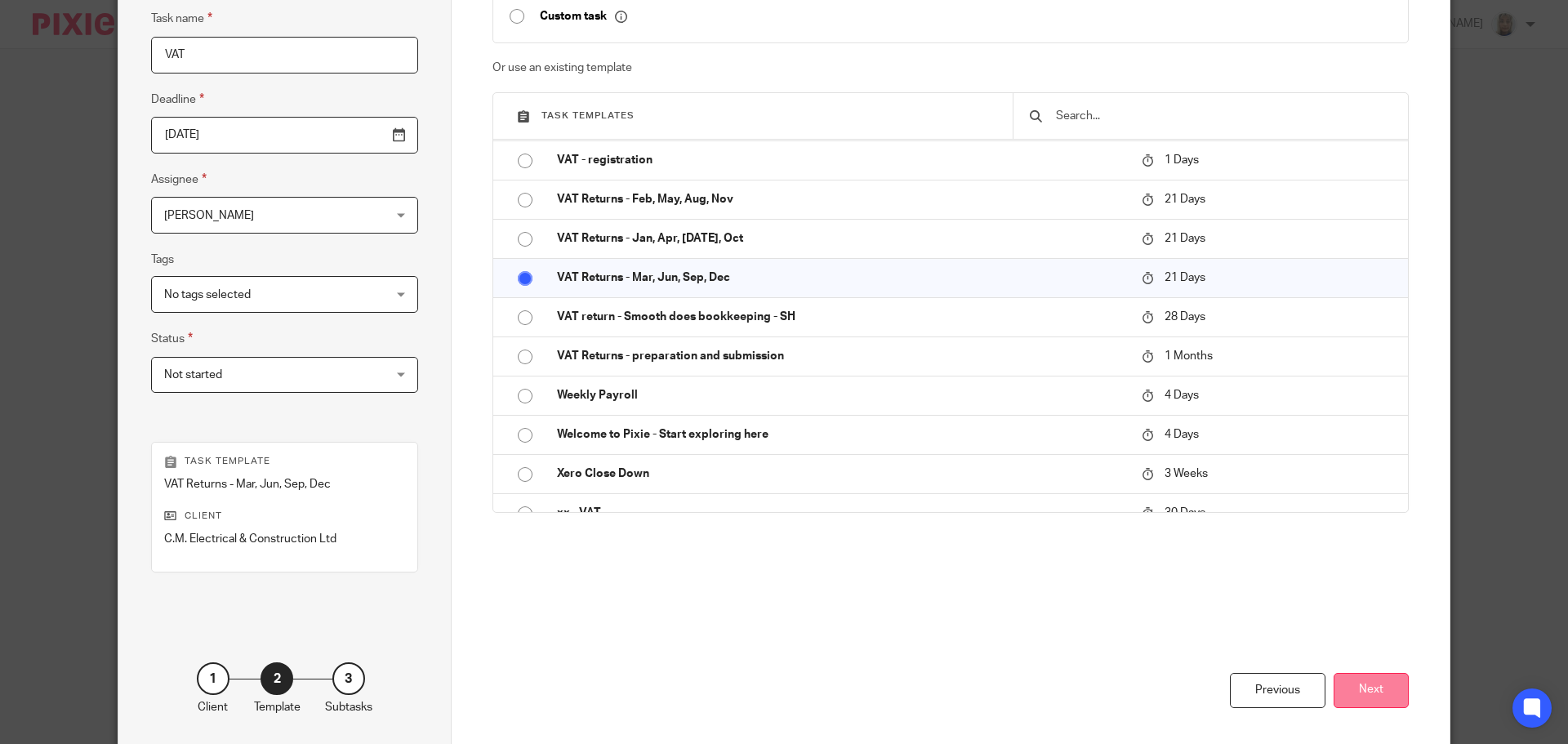
click at [1395, 689] on button "Next" at bounding box center [1371, 691] width 75 height 35
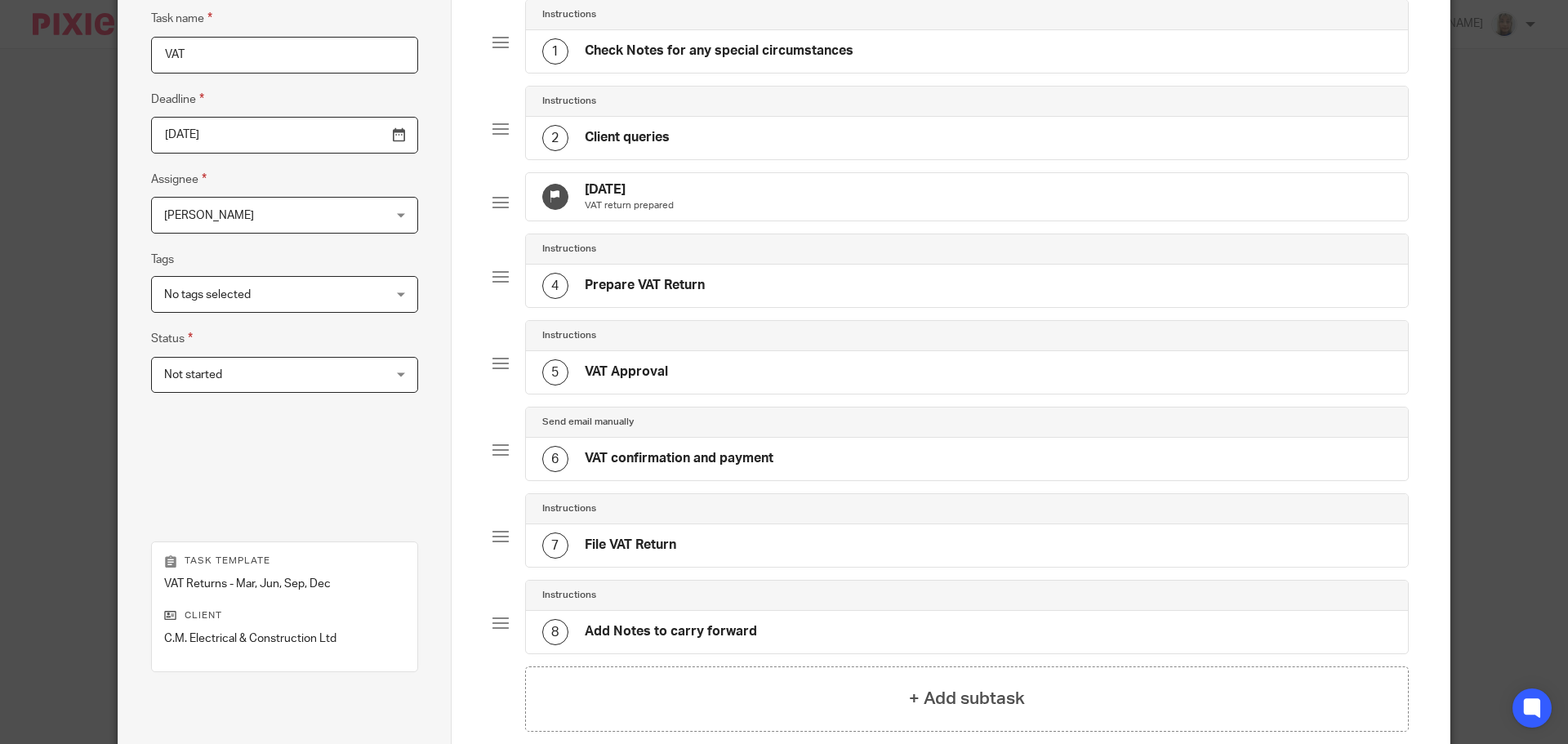
scroll to position [263, 0]
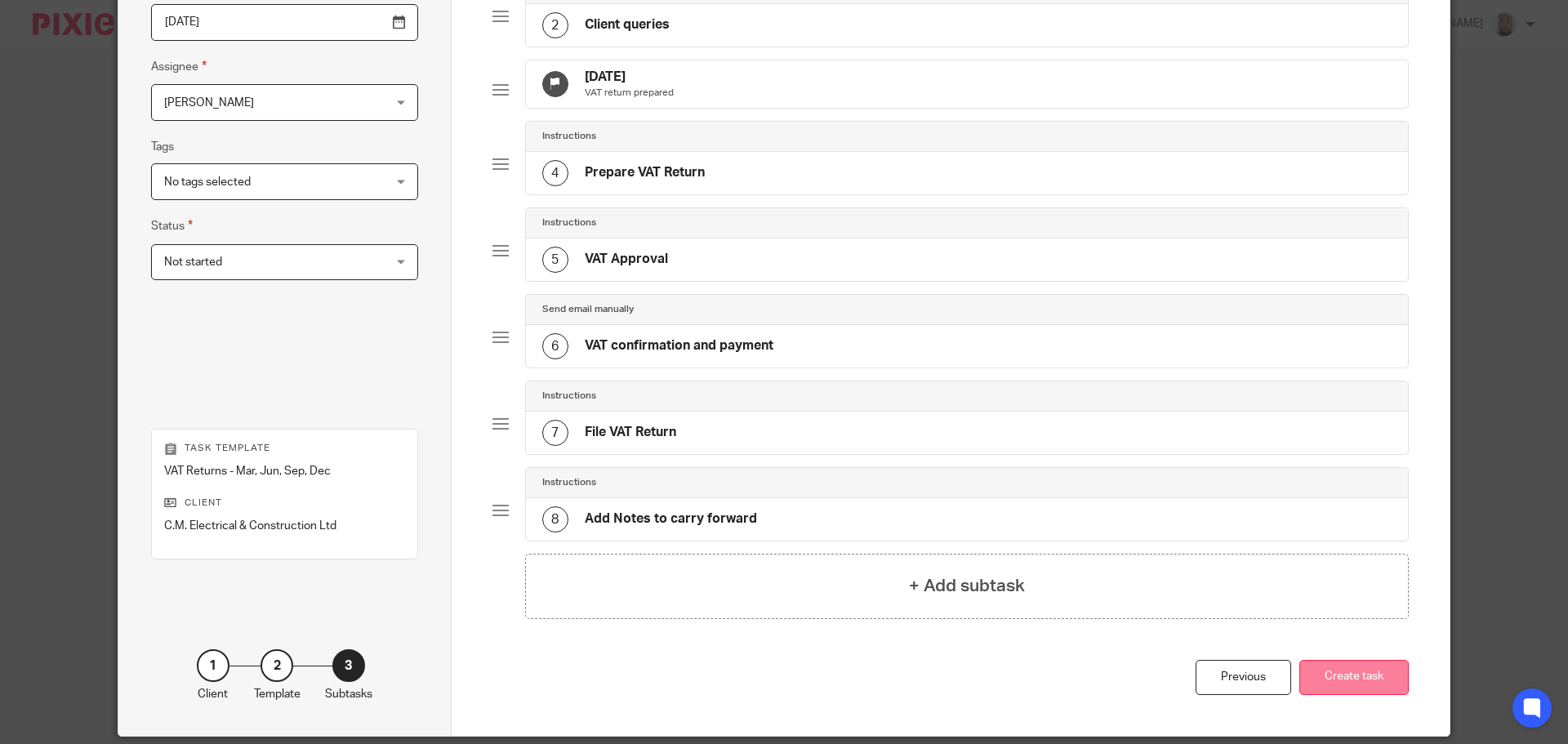
click at [1370, 696] on button "Create task" at bounding box center [1354, 678] width 109 height 35
